Goal: Navigation & Orientation: Find specific page/section

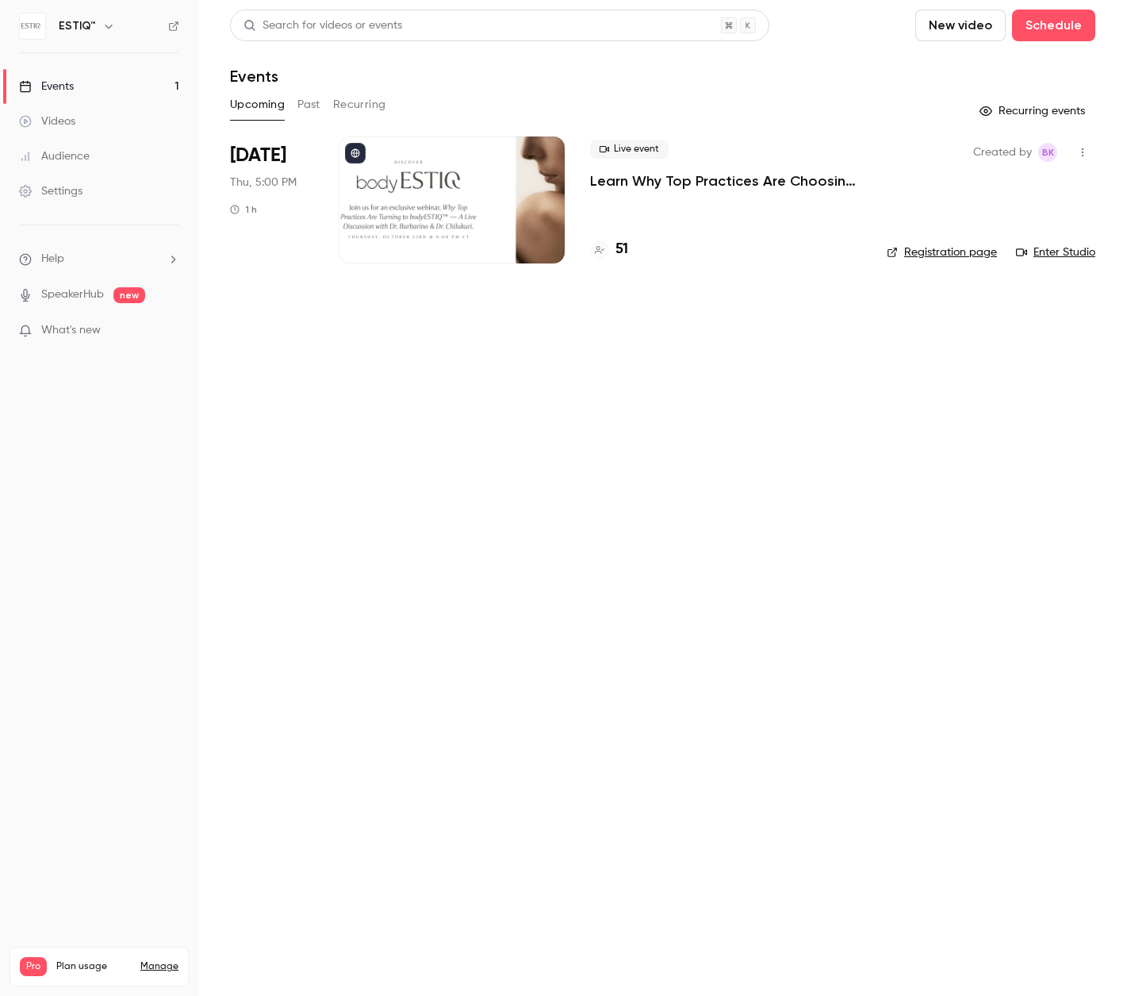
click at [64, 118] on div "Videos" at bounding box center [47, 121] width 56 height 16
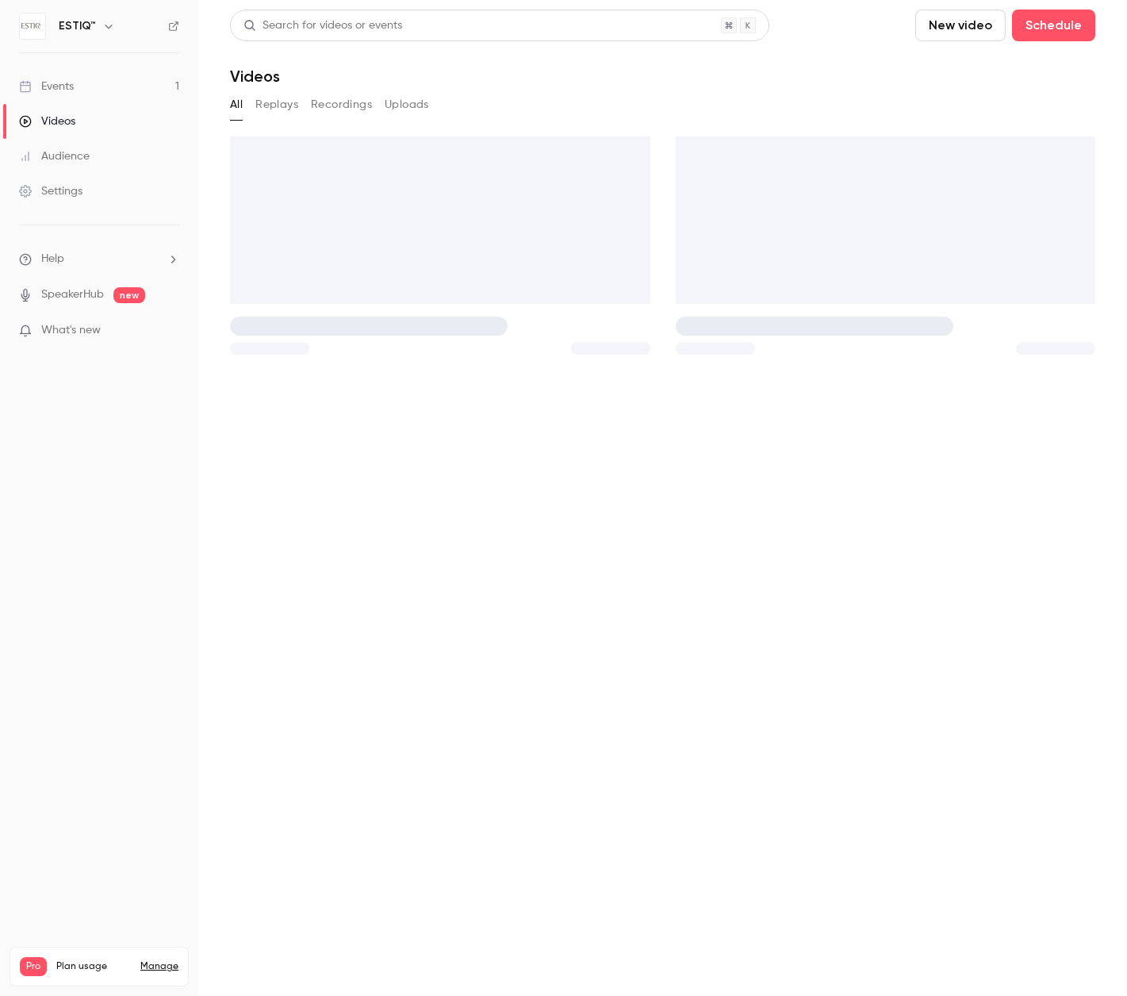
click at [59, 85] on div "Events" at bounding box center [46, 87] width 55 height 16
